Goal: Task Accomplishment & Management: Manage account settings

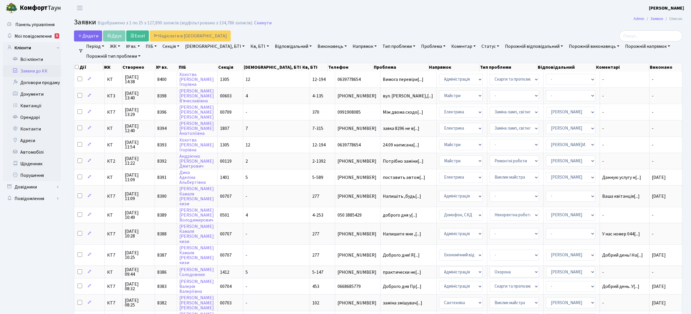
select select "25"
click at [26, 49] on link "Клієнти" at bounding box center [32, 48] width 58 height 12
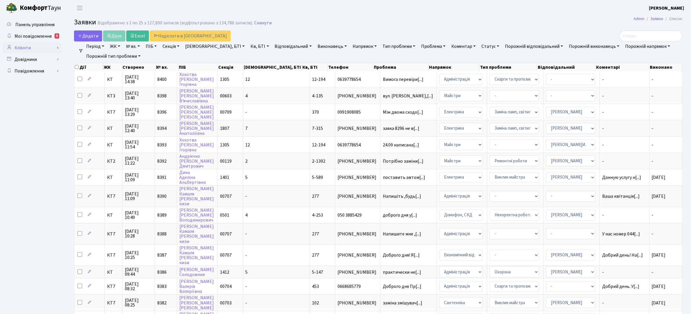
click at [27, 47] on link "Клієнти" at bounding box center [32, 48] width 58 height 12
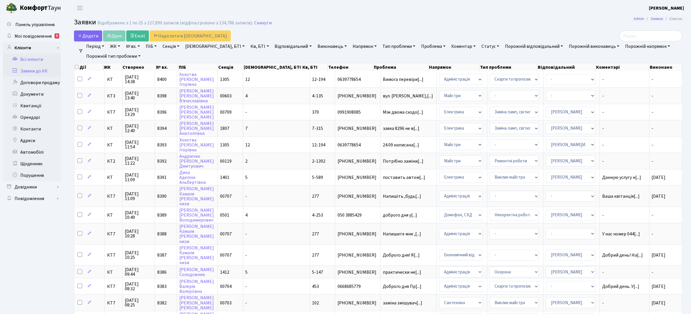
click at [33, 60] on link "Всі клієнти" at bounding box center [32, 60] width 58 height 12
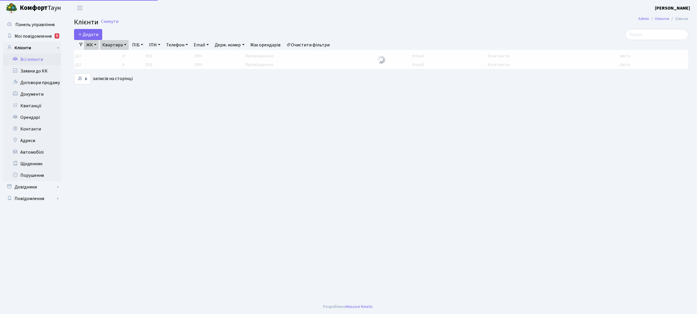
select select "25"
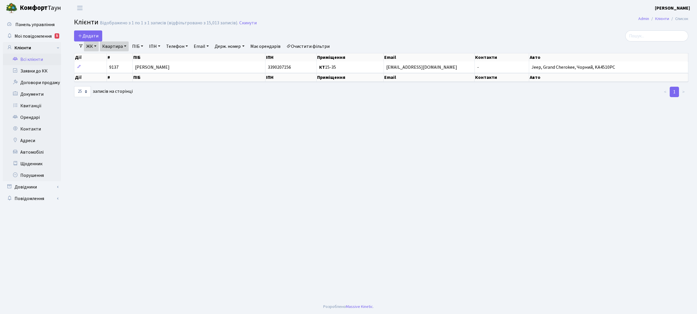
click at [95, 47] on link "ЖК" at bounding box center [91, 47] width 15 height 10
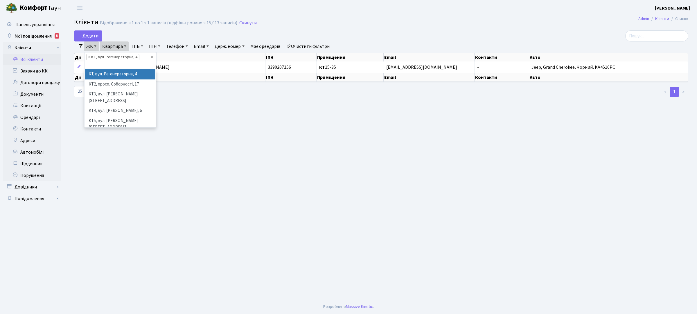
click at [102, 73] on li "КТ, вул. Регенераторна, 4" at bounding box center [120, 74] width 70 height 10
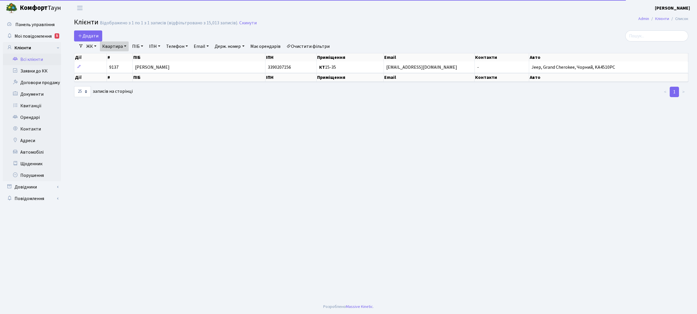
click at [116, 48] on link "Квартира" at bounding box center [114, 47] width 29 height 10
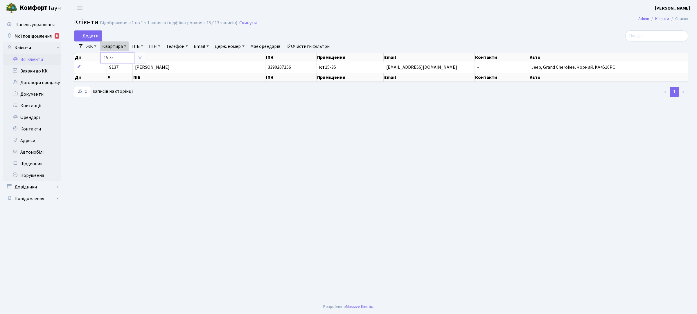
click at [118, 55] on input "15-35" at bounding box center [117, 57] width 34 height 11
type input "1"
type input "7-263"
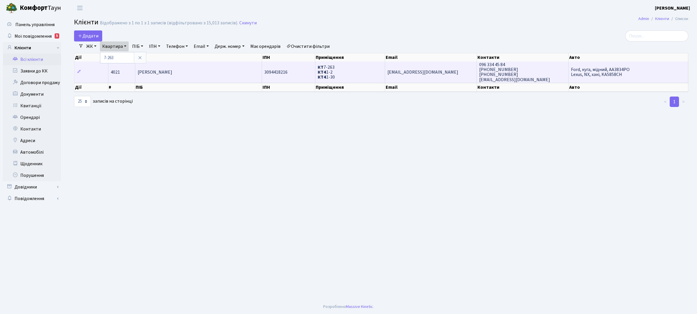
click at [172, 69] on span "Бєлушкін Максим Євгенійович" at bounding box center [155, 72] width 35 height 6
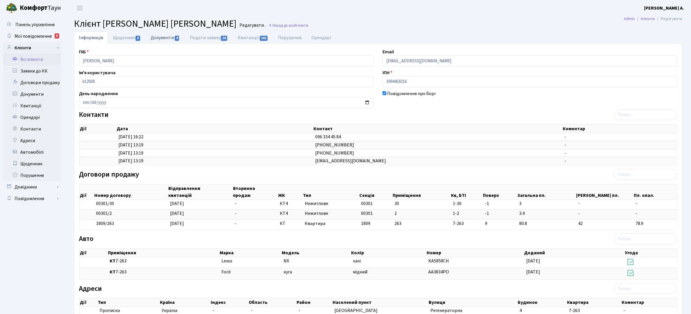
click at [172, 39] on link "Документи 9" at bounding box center [165, 38] width 39 height 12
select select "25"
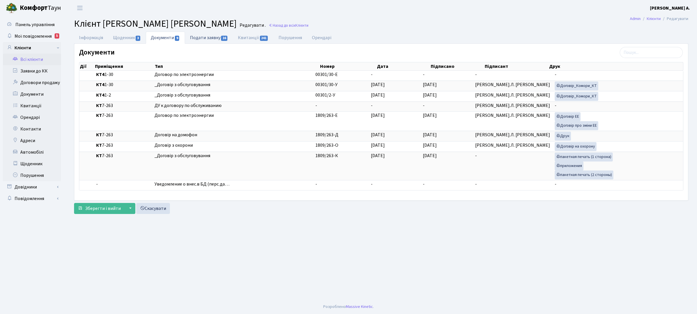
click at [200, 36] on link "Подати заявку 16" at bounding box center [209, 38] width 48 height 12
select select "25"
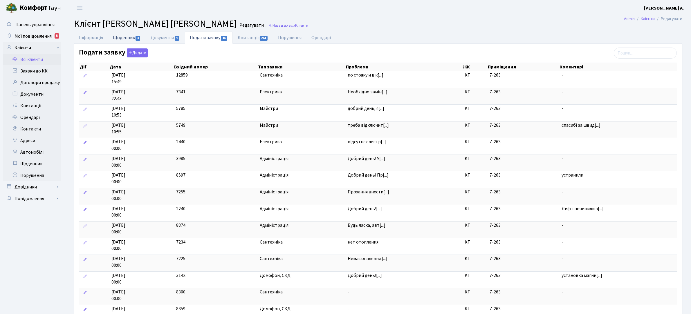
click at [129, 37] on link "Щоденник 3" at bounding box center [127, 38] width 38 height 12
select select "25"
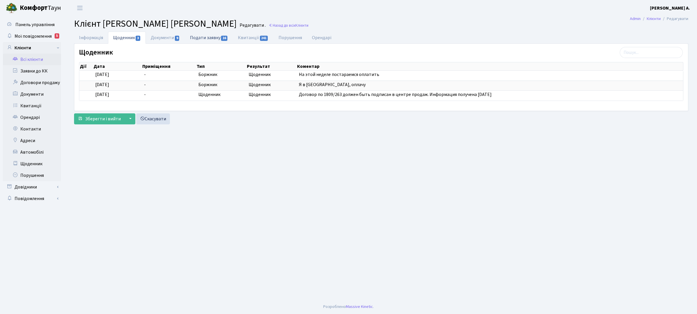
click at [202, 36] on link "Подати заявку 16" at bounding box center [209, 38] width 48 height 12
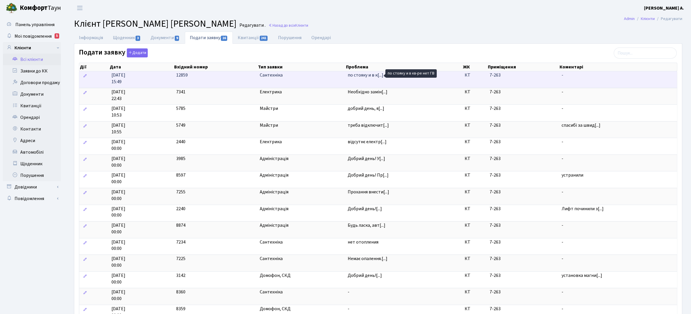
click at [353, 75] on span "по стояку и в к[...]" at bounding box center [366, 75] width 36 height 6
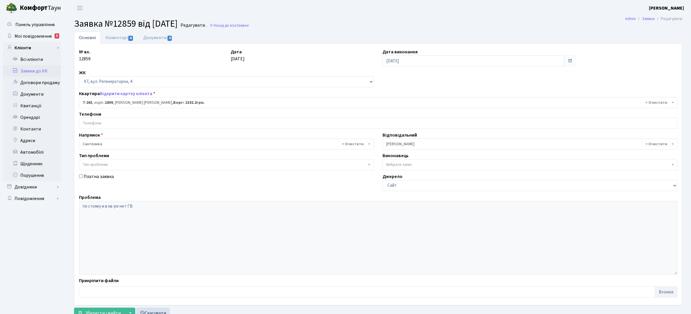
select select "4959"
click at [117, 38] on link "Коментарі 0" at bounding box center [120, 38] width 38 height 12
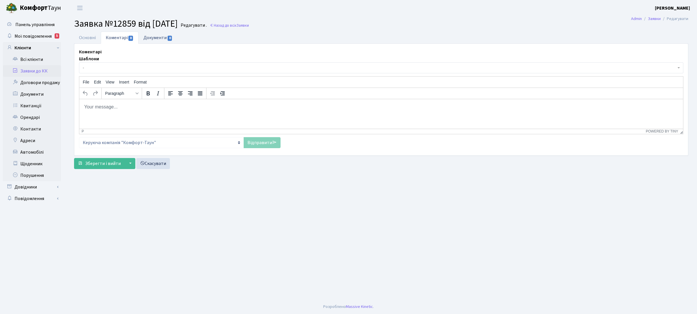
click at [160, 39] on link "Документи 0" at bounding box center [157, 38] width 39 height 12
select select "25"
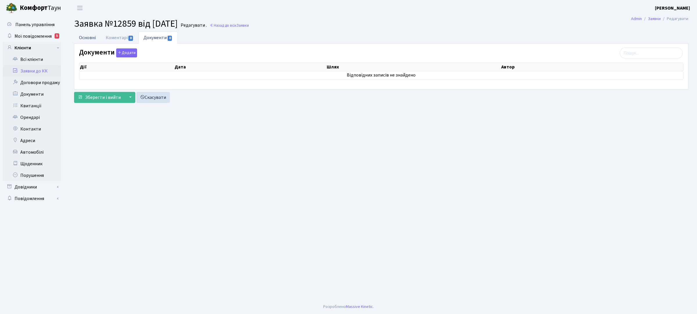
click at [89, 38] on link "Основні" at bounding box center [87, 38] width 27 height 12
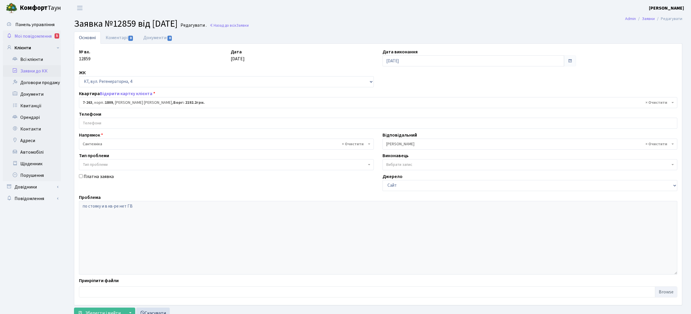
click at [46, 34] on span "Мої повідомлення" at bounding box center [33, 36] width 37 height 6
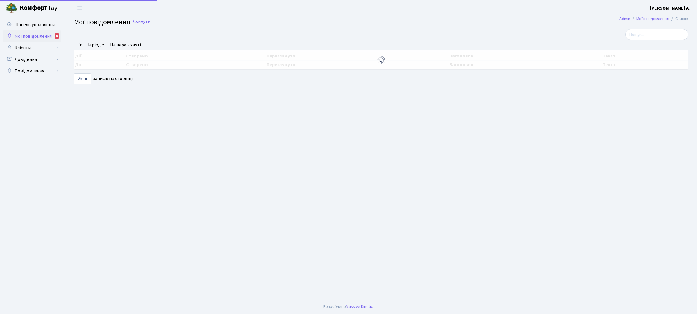
select select "25"
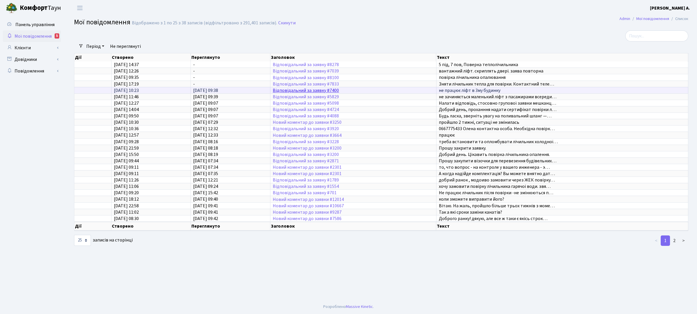
click at [302, 89] on link "Відповідальний за заявку #7400" at bounding box center [306, 90] width 66 height 6
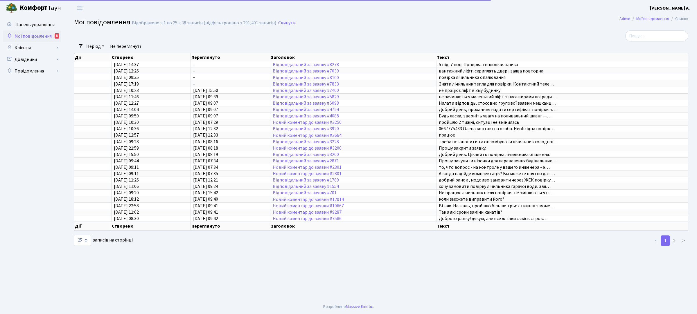
select select "25"
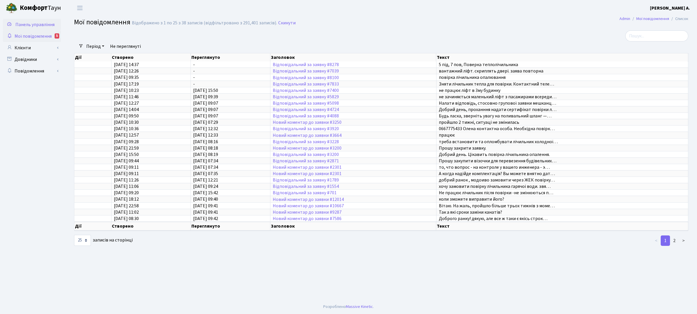
click at [33, 22] on span "Панель управління" at bounding box center [34, 24] width 39 height 6
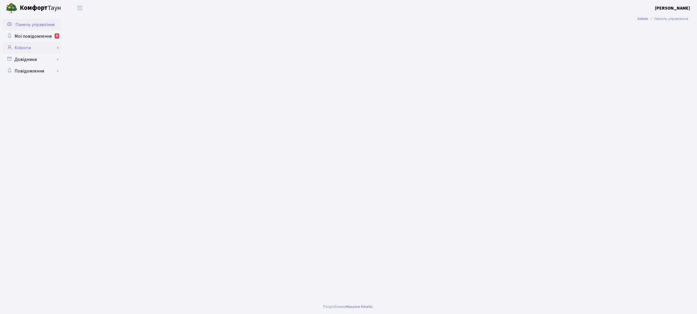
click at [33, 49] on link "Клієнти" at bounding box center [32, 48] width 58 height 12
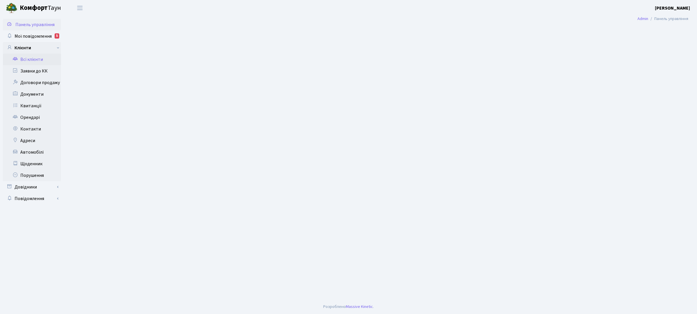
click at [38, 61] on link "Всі клієнти" at bounding box center [32, 60] width 58 height 12
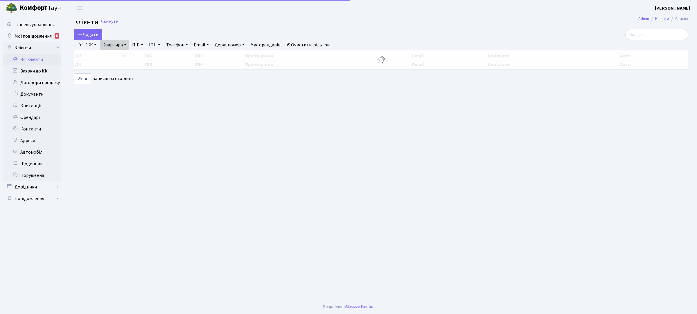
select select "25"
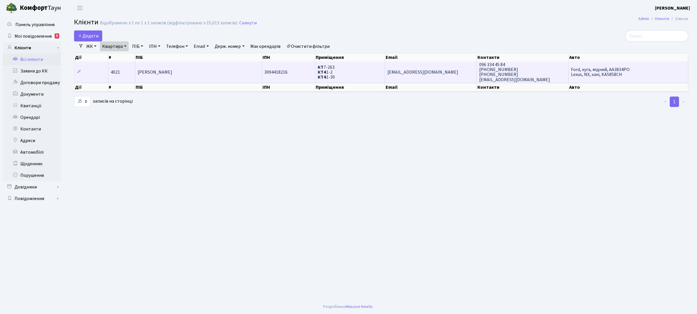
click at [172, 73] on span "Бєлушкін Максим Євгенійович" at bounding box center [155, 72] width 35 height 6
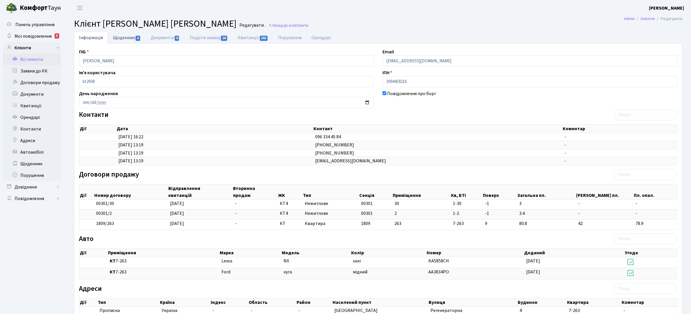
click at [129, 37] on link "Щоденник 3" at bounding box center [127, 38] width 38 height 12
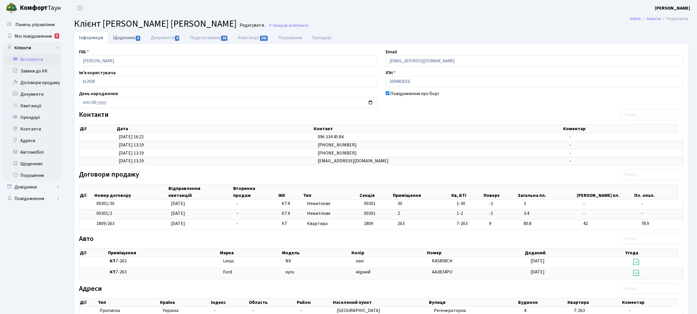
select select "25"
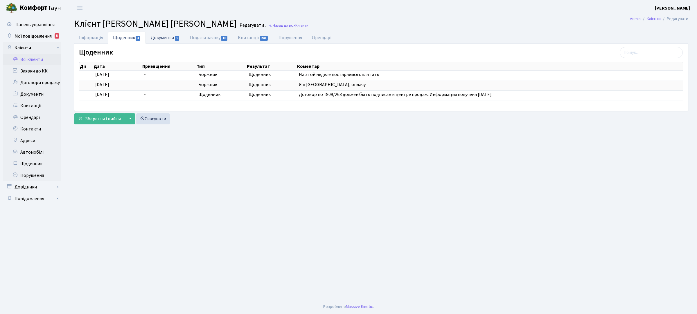
click at [165, 35] on link "Документи 9" at bounding box center [165, 38] width 39 height 12
select select "25"
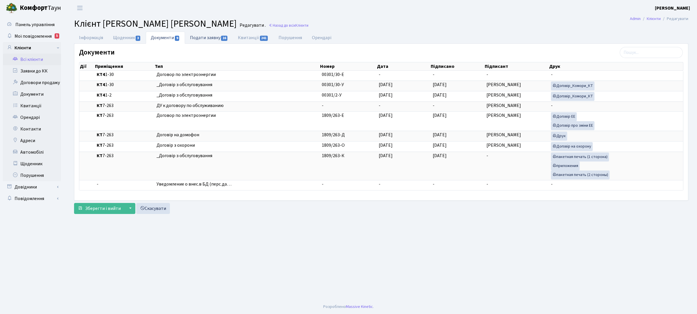
click at [204, 35] on link "Подати заявку 16" at bounding box center [209, 38] width 48 height 12
select select "25"
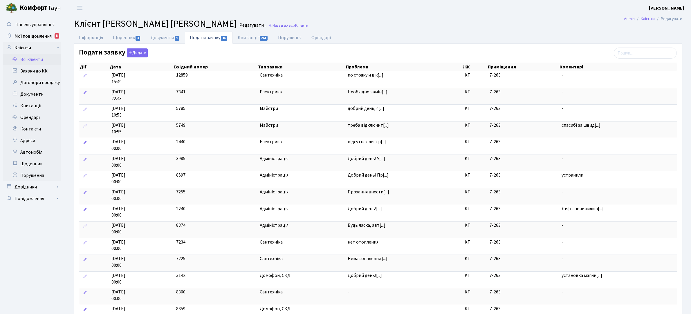
click at [30, 59] on link "Всі клієнти" at bounding box center [32, 60] width 58 height 12
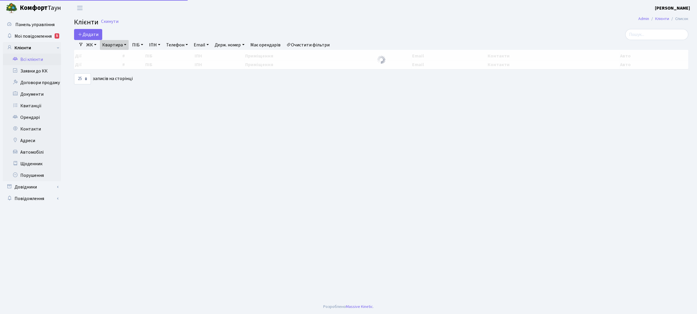
select select "25"
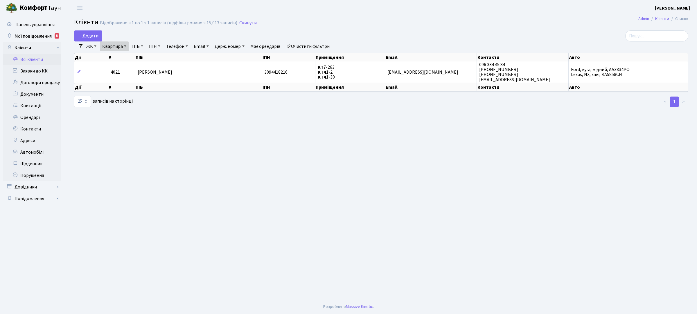
click at [119, 46] on link "Квартира" at bounding box center [114, 47] width 29 height 10
click at [106, 57] on input "7-263" at bounding box center [117, 57] width 34 height 11
type input "12-263"
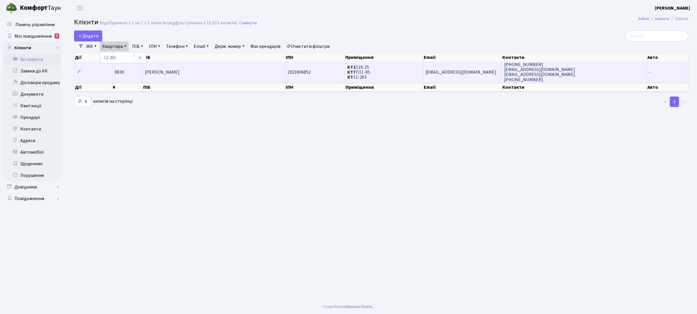
click at [179, 71] on span "Кононенко Віталій Вікторович" at bounding box center [162, 72] width 35 height 6
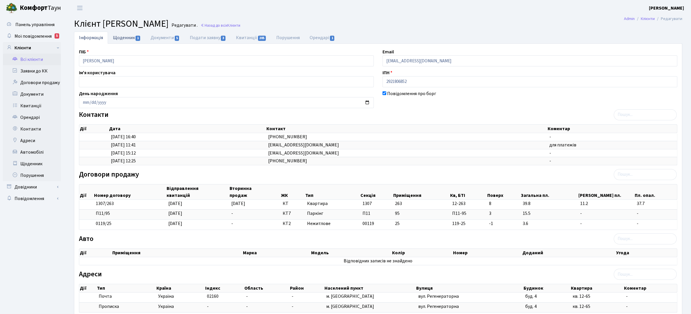
click at [124, 39] on link "Щоденник 1" at bounding box center [127, 38] width 38 height 12
select select "25"
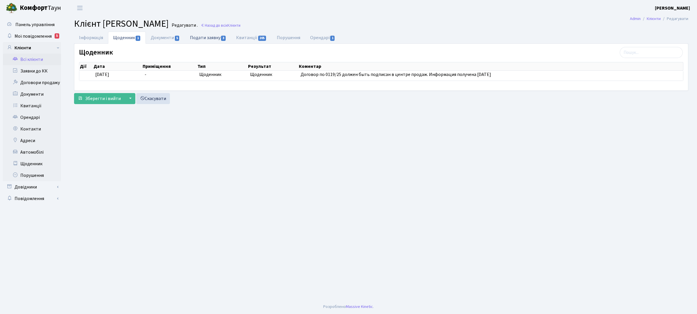
click at [210, 37] on link "Подати заявку 3" at bounding box center [208, 38] width 46 height 12
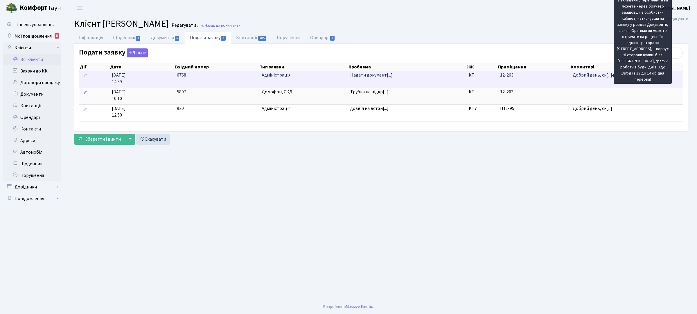
click at [594, 76] on span "Добрий день, ск[...]" at bounding box center [591, 75] width 39 height 6
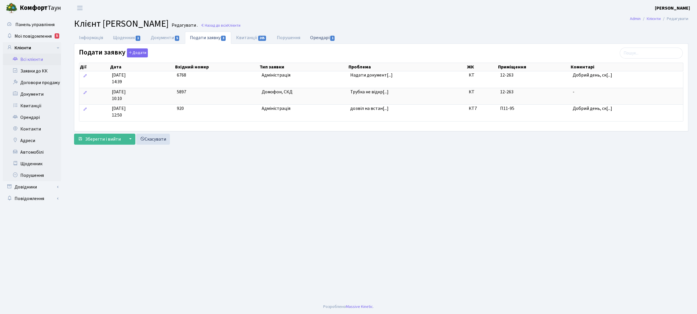
click at [325, 38] on link "Орендарі 1" at bounding box center [322, 38] width 35 height 12
select select "25"
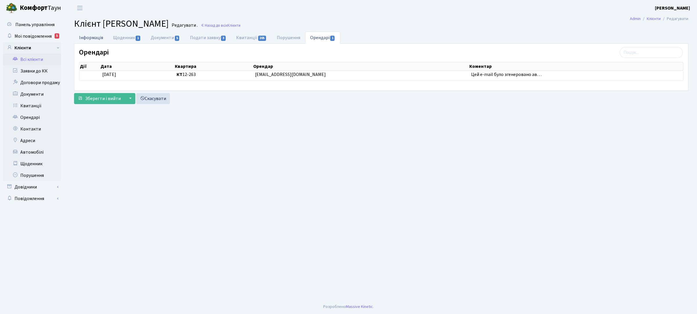
click at [100, 37] on link "Інформація" at bounding box center [91, 38] width 34 height 12
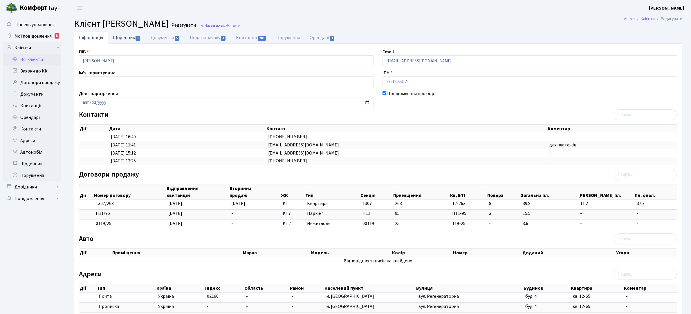
click at [124, 38] on link "Щоденник 1" at bounding box center [127, 38] width 38 height 12
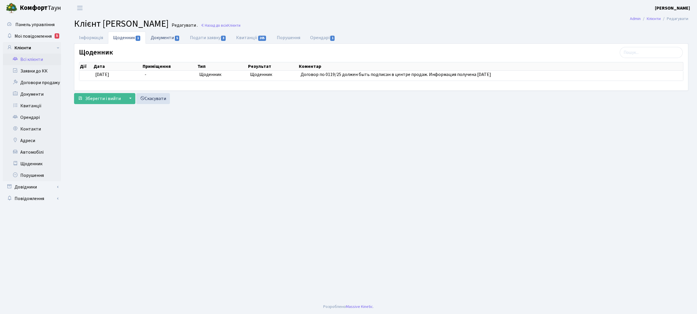
click at [163, 39] on link "Документи 5" at bounding box center [165, 38] width 39 height 12
select select "25"
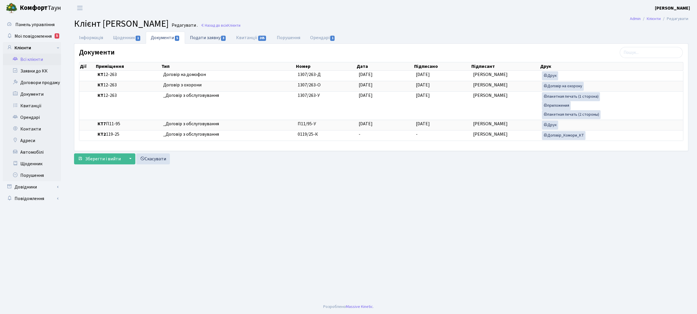
click at [205, 39] on link "Подати заявку 3" at bounding box center [208, 38] width 46 height 12
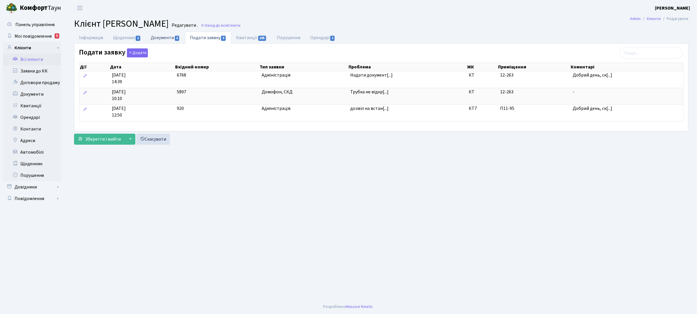
click at [167, 35] on link "Документи 5" at bounding box center [165, 38] width 39 height 12
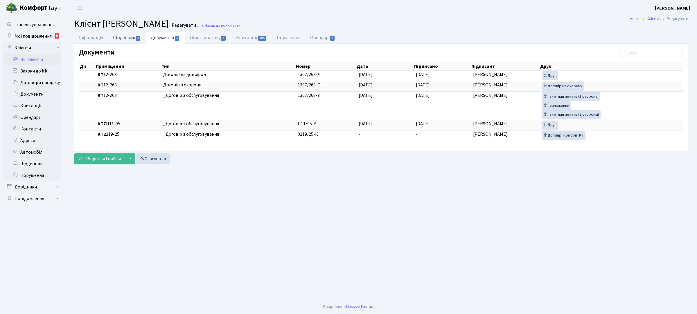
click at [131, 38] on link "Щоденник 1" at bounding box center [127, 38] width 38 height 12
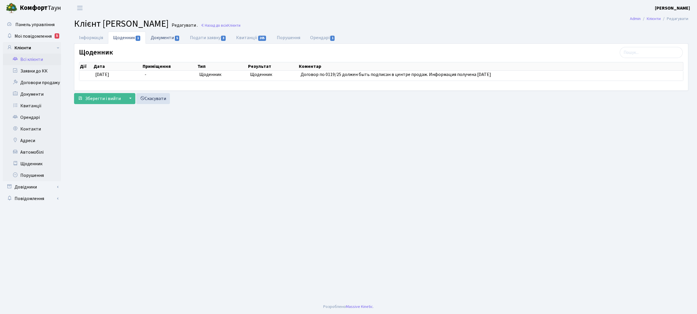
click at [158, 38] on link "Документи 5" at bounding box center [165, 38] width 39 height 12
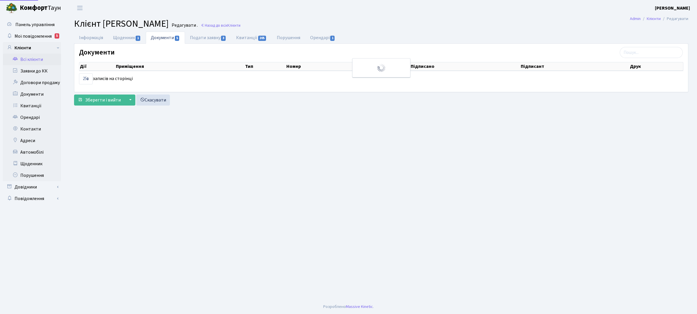
select select "25"
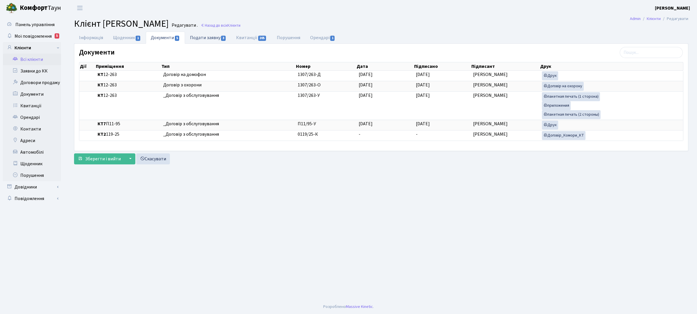
click at [213, 36] on link "Подати заявку 3" at bounding box center [208, 38] width 46 height 12
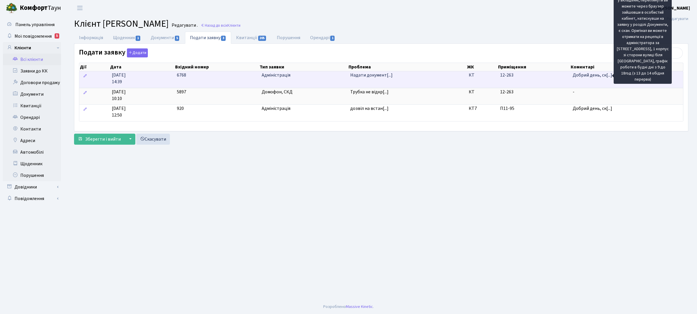
click at [595, 77] on span "Добрий день, ск[...]" at bounding box center [591, 75] width 39 height 6
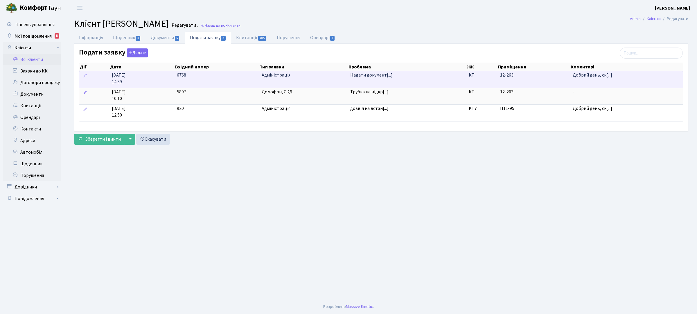
click at [149, 78] on span "08.08.2025 14:39" at bounding box center [142, 78] width 61 height 13
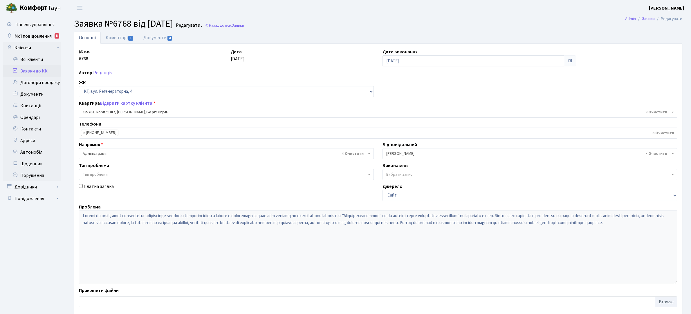
select select "7370"
click at [151, 38] on link "Документи 4" at bounding box center [157, 38] width 39 height 12
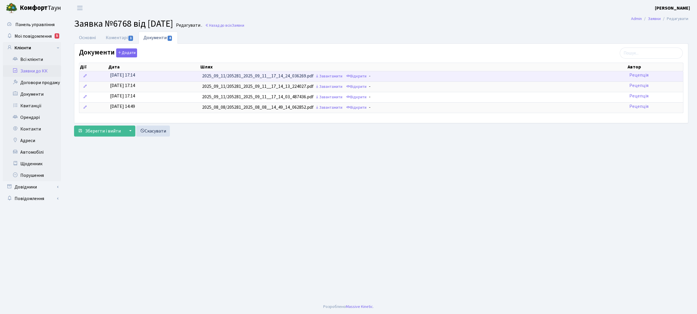
click at [256, 76] on td "2025_09_11/205281_2025_09_11__17_14_24_036269.pdf Завантажити Відкрити -" at bounding box center [413, 76] width 427 height 10
click at [359, 76] on link "Відкрити" at bounding box center [356, 76] width 23 height 9
